Goal: Task Accomplishment & Management: Use online tool/utility

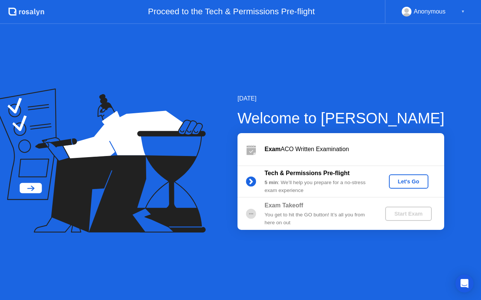
click at [403, 183] on div "Let's Go" at bounding box center [408, 182] width 33 height 6
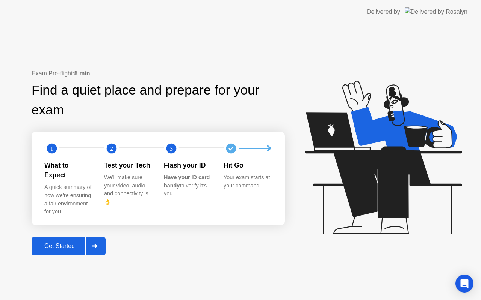
click at [81, 243] on div "Get Started" at bounding box center [59, 246] width 51 height 7
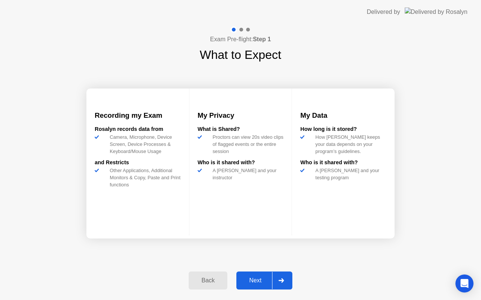
click at [253, 277] on div "Next" at bounding box center [254, 280] width 33 height 7
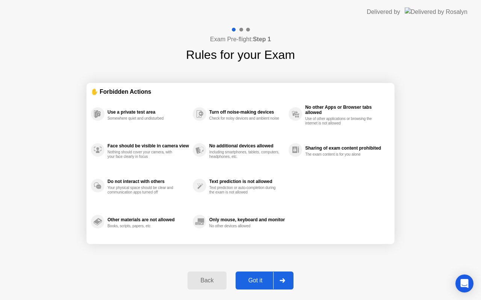
click at [253, 277] on div "Got it" at bounding box center [255, 280] width 35 height 7
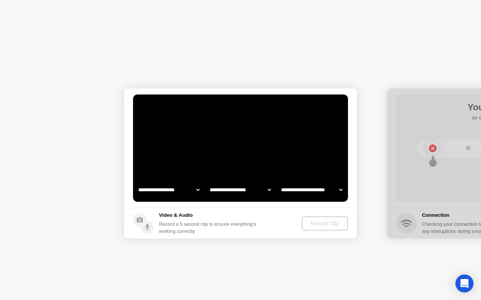
select select "**********"
select select "*******"
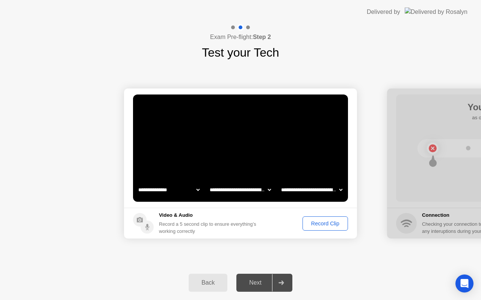
click at [318, 221] on div "Record Clip" at bounding box center [325, 224] width 40 height 6
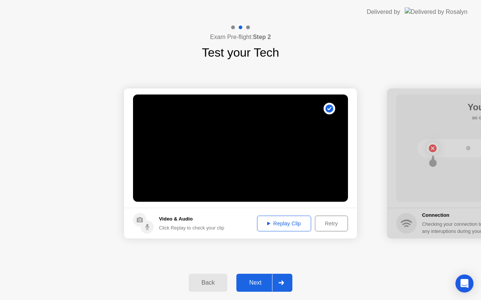
click at [331, 223] on div "Retry" at bounding box center [331, 224] width 28 height 6
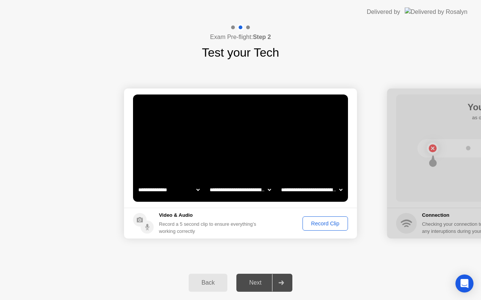
click at [311, 226] on div "Record Clip" at bounding box center [325, 224] width 40 height 6
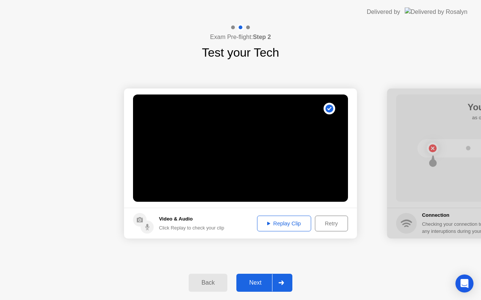
click at [294, 222] on div "Replay Clip" at bounding box center [283, 224] width 49 height 6
click at [257, 280] on div "Next" at bounding box center [254, 283] width 33 height 7
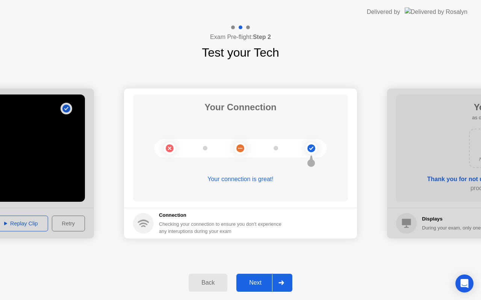
click at [262, 283] on div "Next" at bounding box center [254, 283] width 33 height 7
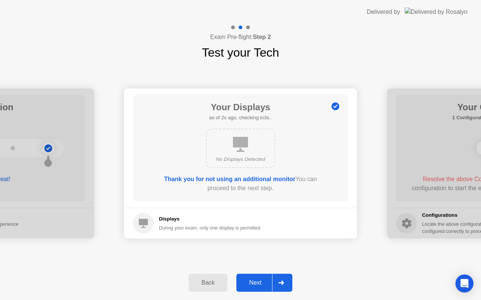
click at [264, 284] on div "Next" at bounding box center [254, 283] width 33 height 7
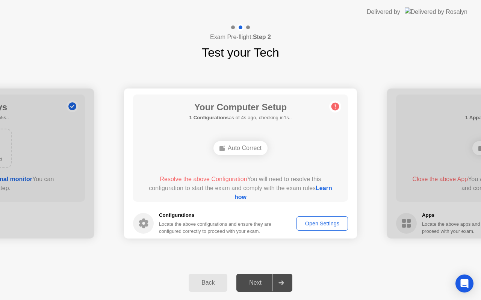
click at [307, 224] on div "Open Settings" at bounding box center [322, 224] width 46 height 6
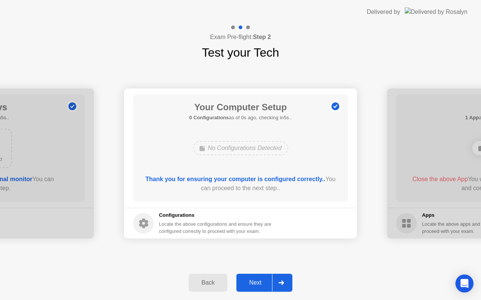
click at [264, 285] on div "Next" at bounding box center [254, 283] width 33 height 7
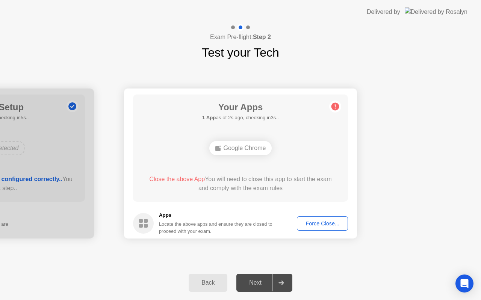
click at [320, 222] on div "Force Close..." at bounding box center [322, 224] width 46 height 6
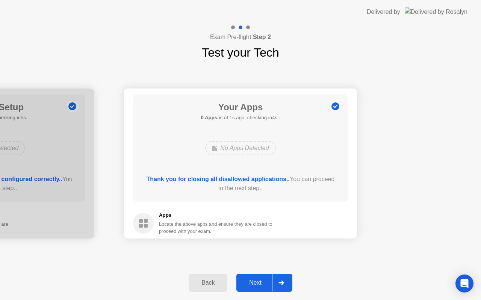
click at [268, 282] on div "Next" at bounding box center [254, 283] width 33 height 7
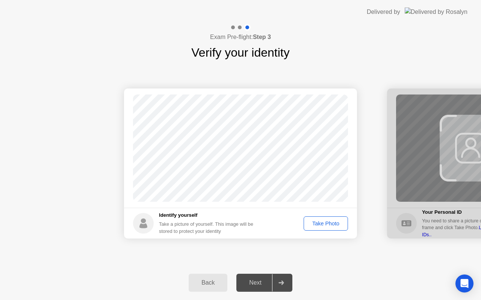
click at [317, 225] on div "Take Photo" at bounding box center [325, 224] width 39 height 6
click at [269, 281] on div "Next" at bounding box center [254, 283] width 33 height 7
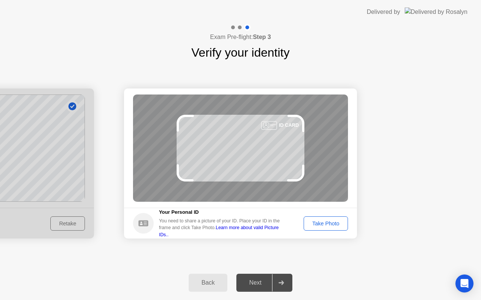
click at [316, 226] on div "Take Photo" at bounding box center [325, 224] width 39 height 6
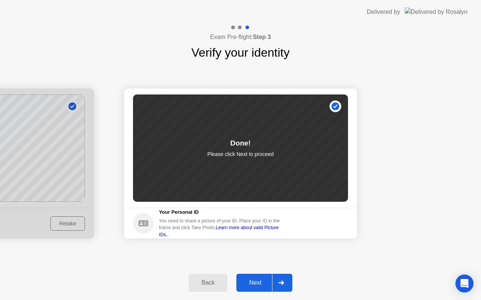
click at [264, 280] on div "Next" at bounding box center [254, 283] width 33 height 7
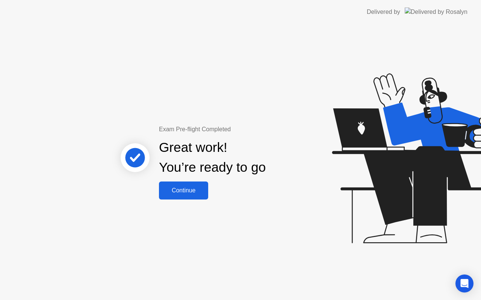
click at [191, 187] on div "Continue" at bounding box center [183, 190] width 45 height 7
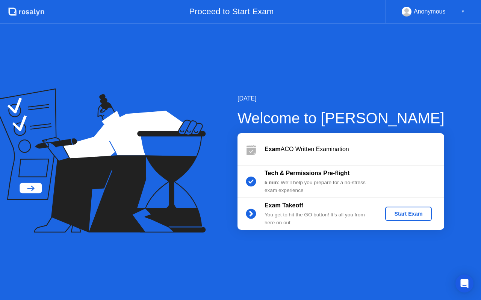
click at [395, 214] on div "Start Exam" at bounding box center [408, 214] width 40 height 6
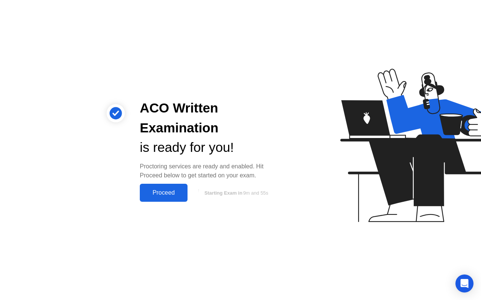
click at [176, 188] on button "Proceed" at bounding box center [164, 193] width 48 height 18
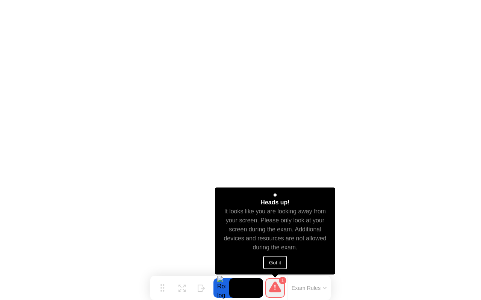
click at [273, 264] on button "Got it" at bounding box center [275, 263] width 24 height 14
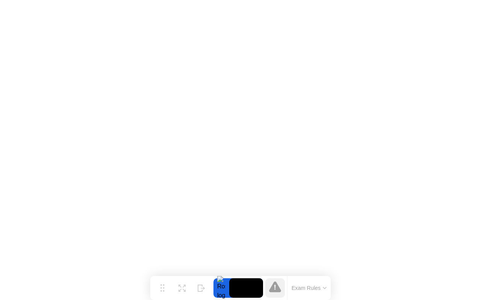
drag, startPoint x: 311, startPoint y: 279, endPoint x: 277, endPoint y: 282, distance: 33.5
click at [277, 282] on div "Exam Rules" at bounding box center [297, 288] width 68 height 24
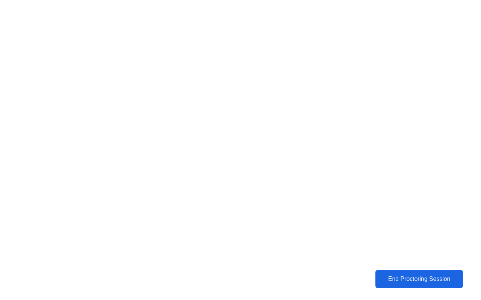
click at [406, 277] on div "End Proctoring Session" at bounding box center [418, 279] width 83 height 7
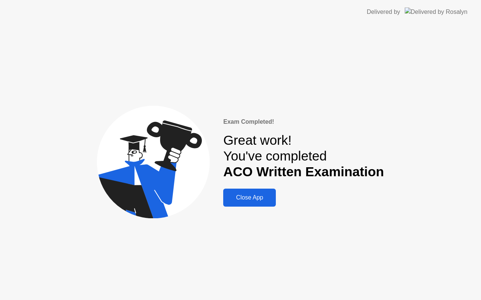
click at [267, 197] on div "Close App" at bounding box center [249, 197] width 48 height 7
